Goal: Check status: Check status

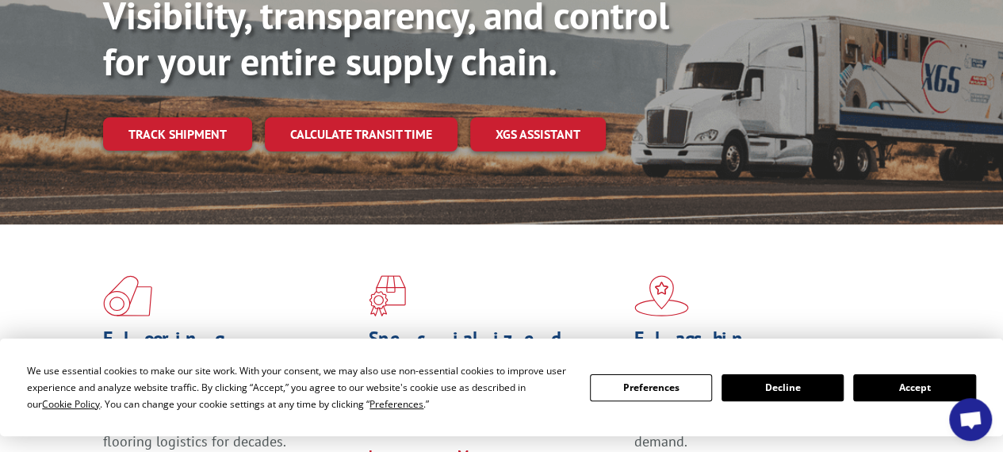
scroll to position [220, 0]
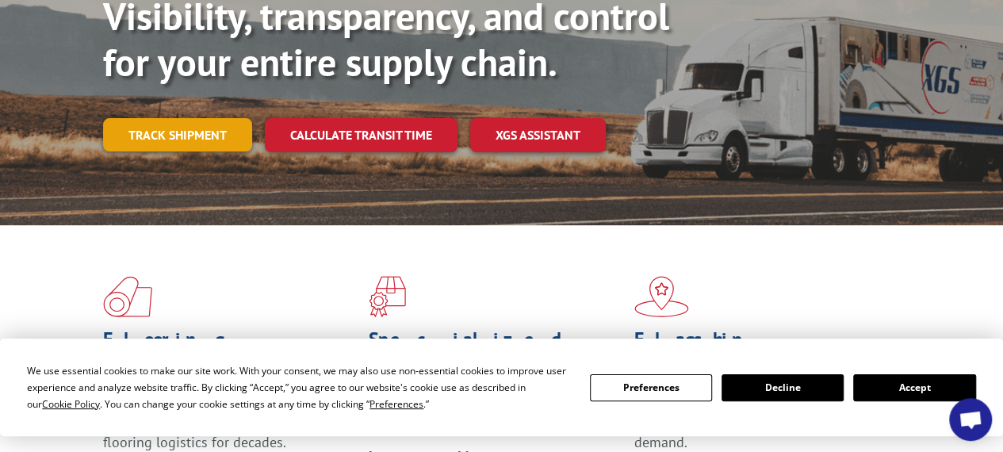
click at [189, 118] on link "Track shipment" at bounding box center [177, 134] width 149 height 33
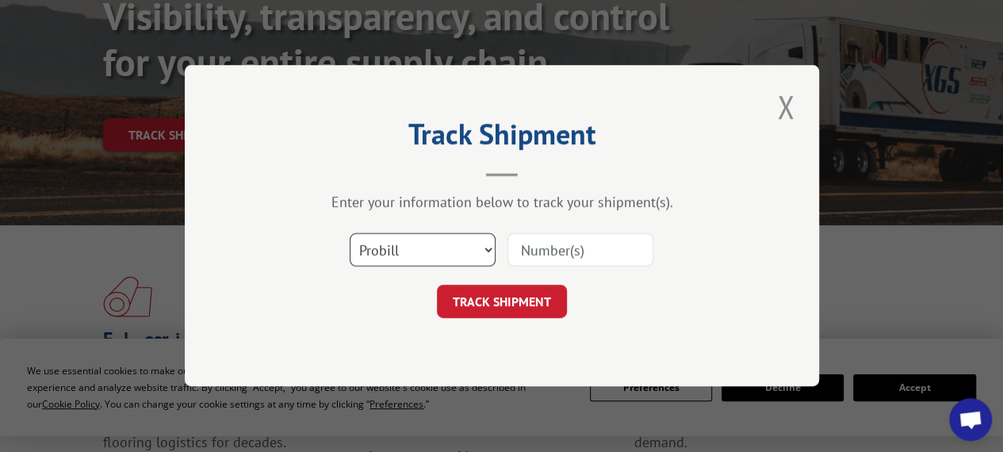
click at [477, 257] on select "Select category... Probill BOL PO" at bounding box center [422, 250] width 146 height 33
click at [562, 240] on input at bounding box center [580, 250] width 146 height 33
paste input "08940562"
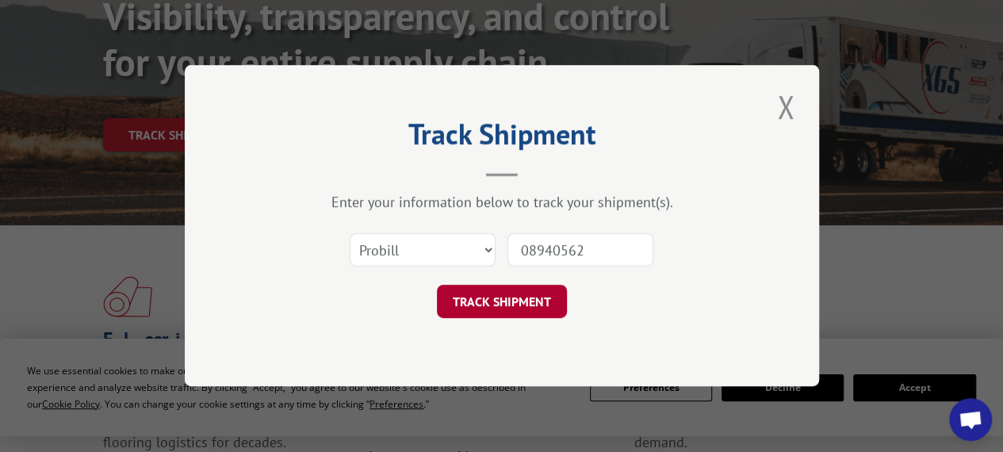
type input "08940562"
click at [524, 305] on button "TRACK SHIPMENT" at bounding box center [502, 301] width 130 height 33
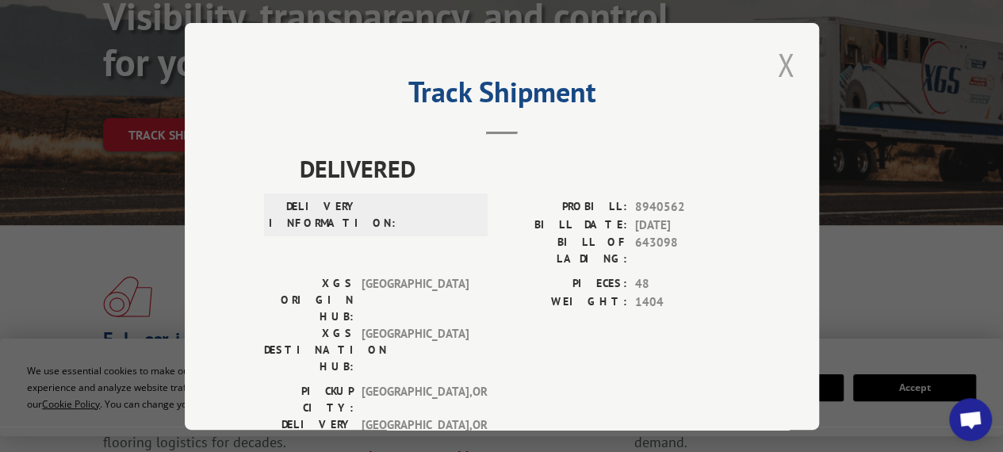
click at [781, 68] on button "Close modal" at bounding box center [785, 65] width 27 height 44
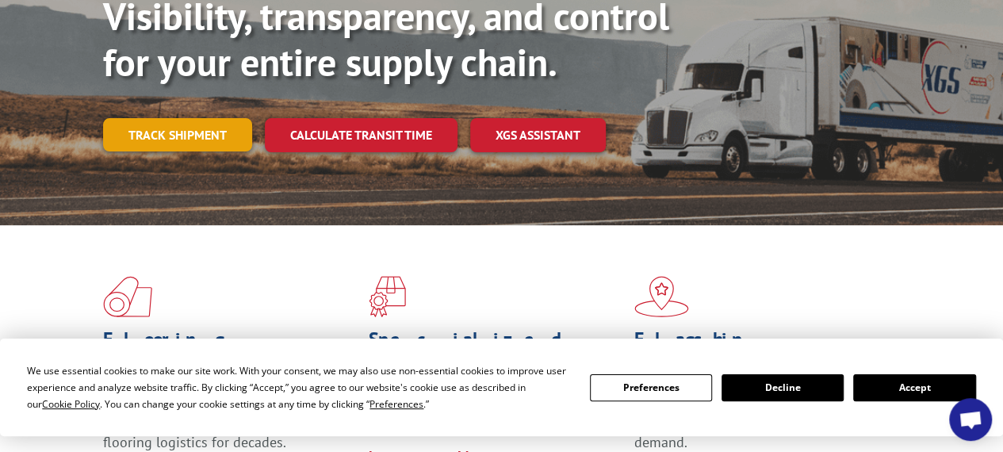
click at [171, 118] on link "Track shipment" at bounding box center [177, 134] width 149 height 33
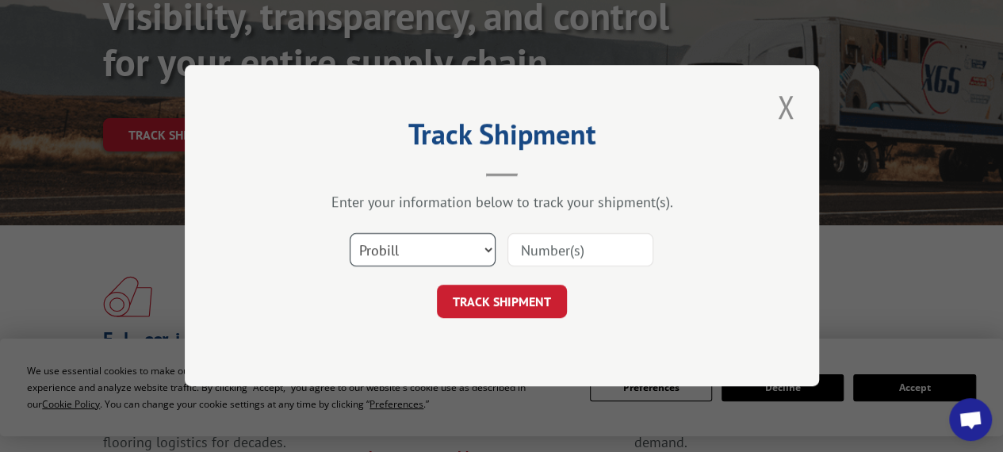
click at [436, 244] on select "Select category... Probill BOL PO" at bounding box center [422, 250] width 146 height 33
select select "bol"
click at [349, 234] on select "Select category... Probill BOL PO" at bounding box center [422, 250] width 146 height 33
click at [586, 256] on input at bounding box center [580, 250] width 146 height 33
type input "08940562"
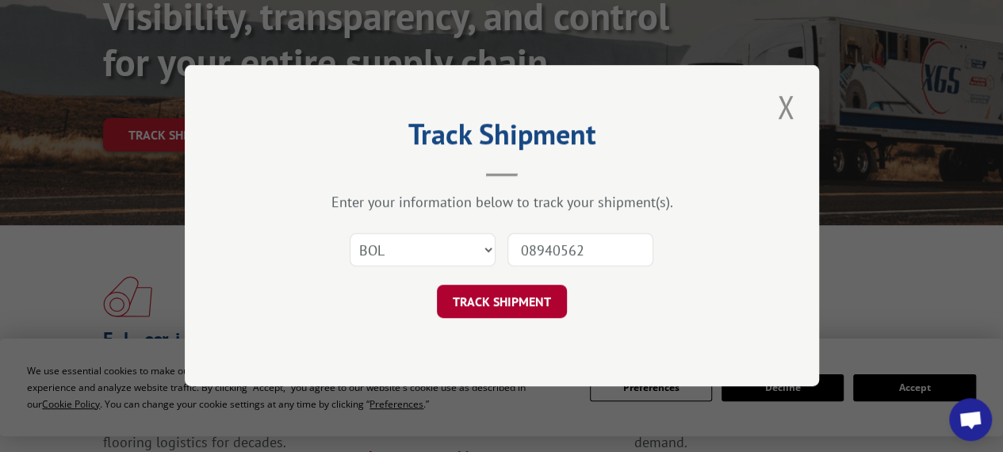
click at [497, 304] on button "TRACK SHIPMENT" at bounding box center [502, 301] width 130 height 33
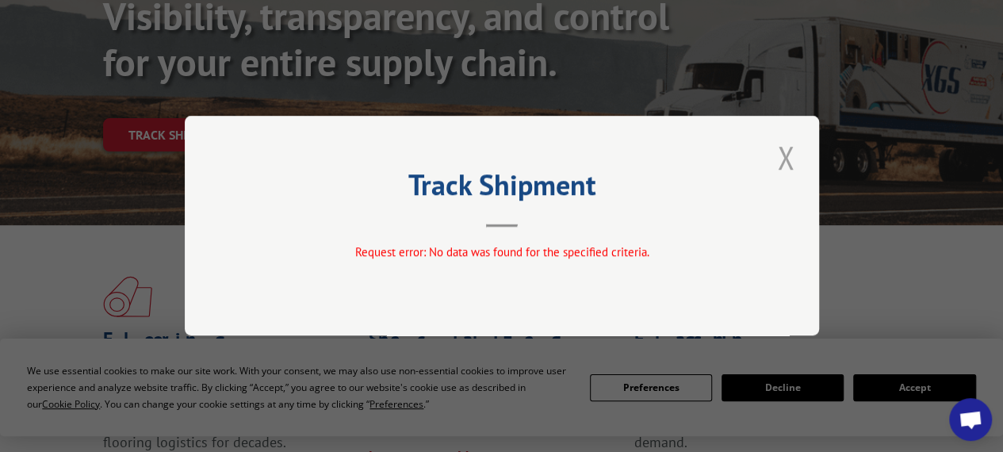
click at [788, 161] on button "Close modal" at bounding box center [785, 158] width 27 height 44
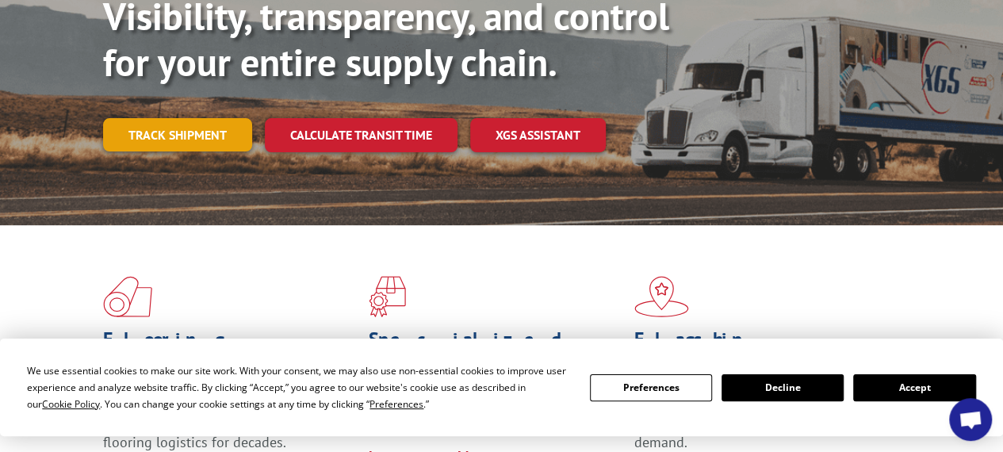
click at [220, 118] on link "Track shipment" at bounding box center [177, 134] width 149 height 33
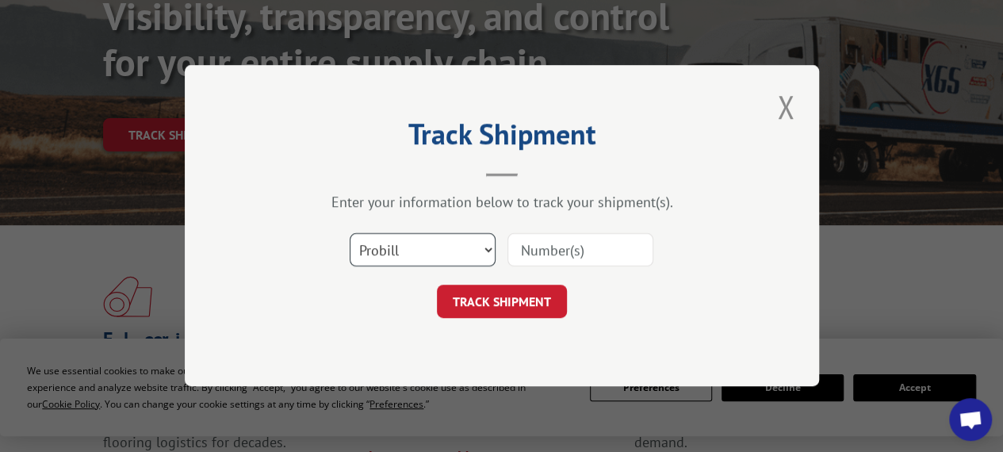
click at [453, 254] on select "Select category... Probill BOL PO" at bounding box center [422, 250] width 146 height 33
select select "po"
click at [349, 234] on select "Select category... Probill BOL PO" at bounding box center [422, 250] width 146 height 33
click at [586, 254] on input at bounding box center [580, 250] width 146 height 33
type input "08940562"
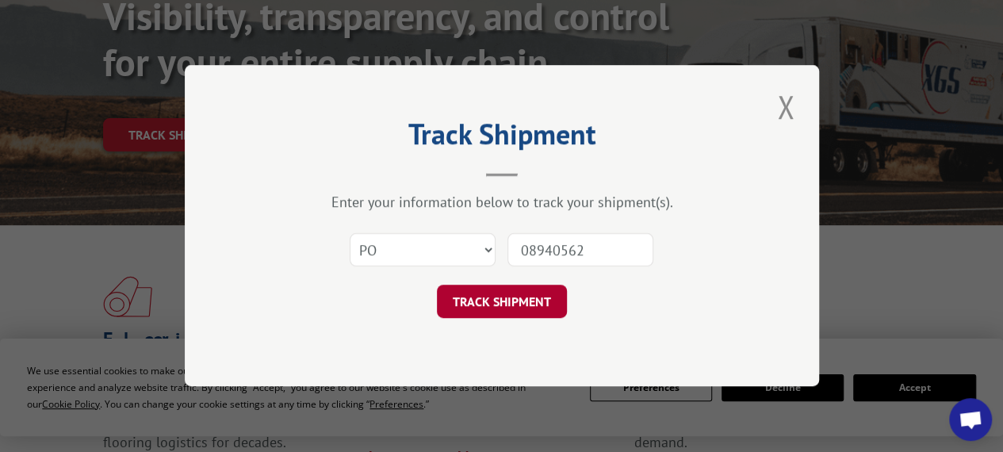
click at [511, 300] on button "TRACK SHIPMENT" at bounding box center [502, 301] width 130 height 33
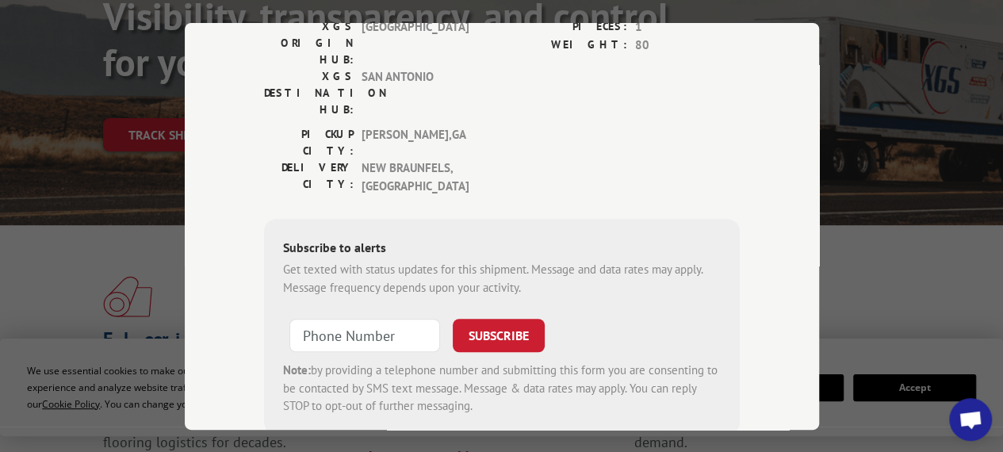
scroll to position [365, 0]
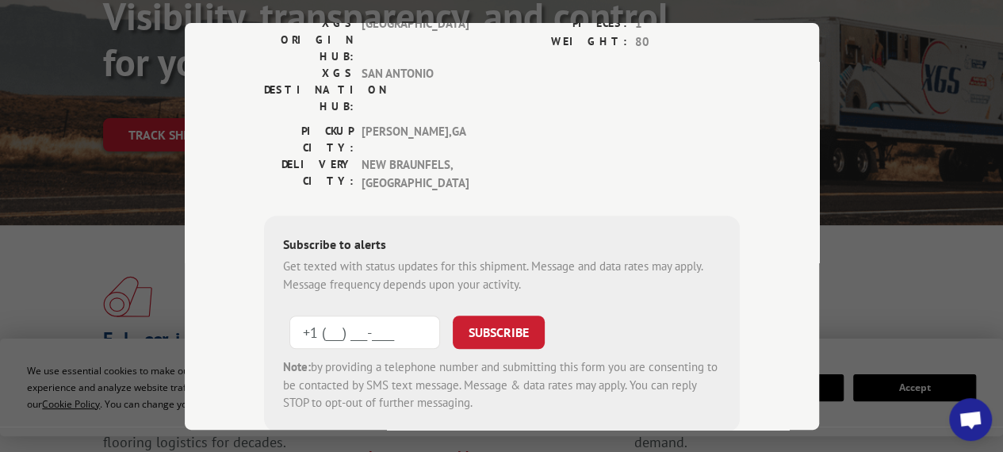
click at [387, 315] on input "+1 (___) ___-____" at bounding box center [364, 331] width 151 height 33
type input "[PHONE_NUMBER]"
click at [513, 315] on button "SUBSCRIBE" at bounding box center [499, 331] width 92 height 33
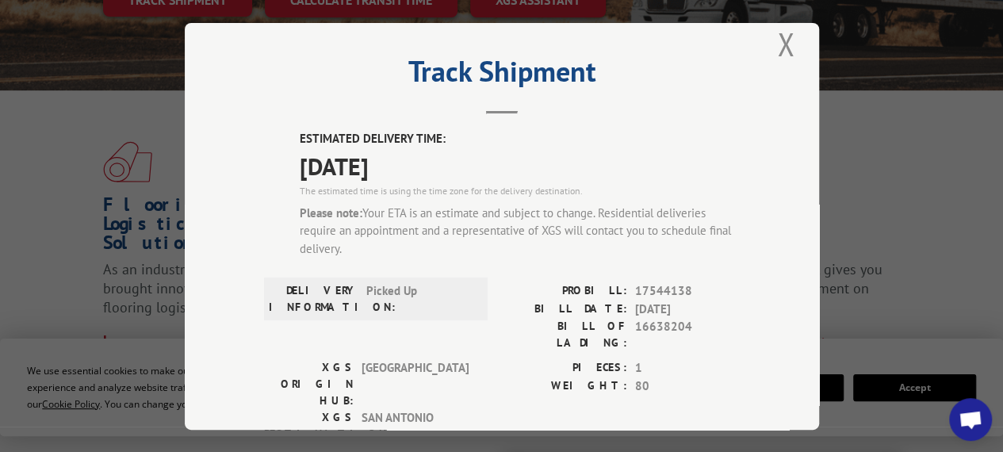
scroll to position [5, 0]
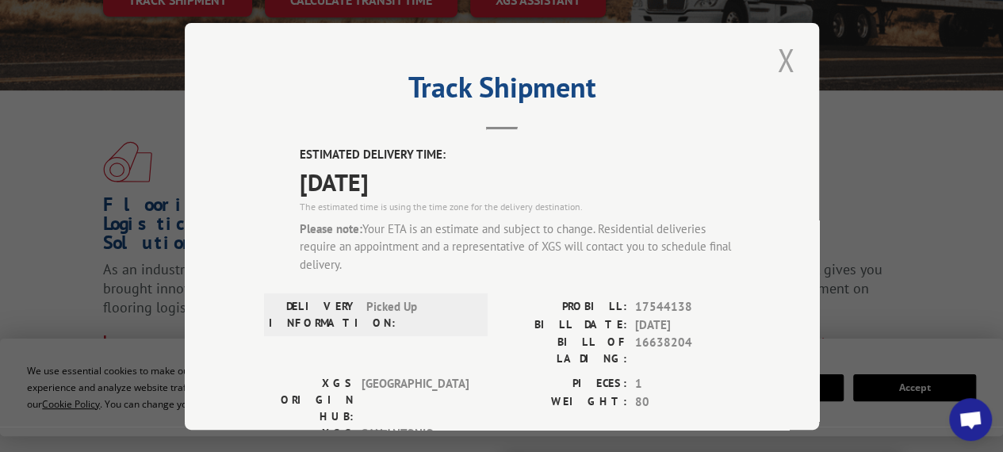
click at [772, 56] on button "Close modal" at bounding box center [785, 60] width 27 height 44
